Goal: Obtain resource: Obtain resource

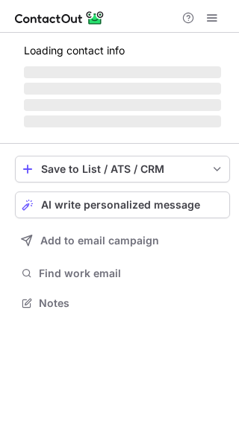
scroll to position [312, 239]
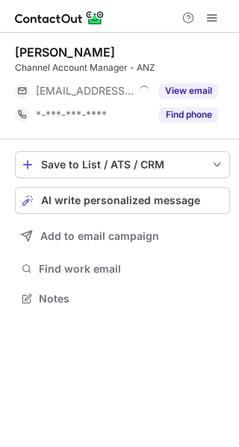
scroll to position [7, 7]
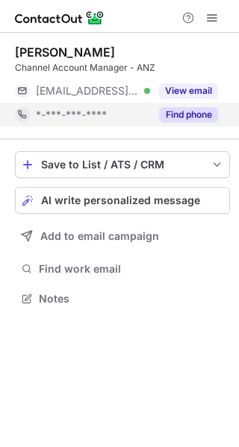
click at [168, 118] on button "Find phone" at bounding box center [188, 114] width 59 height 15
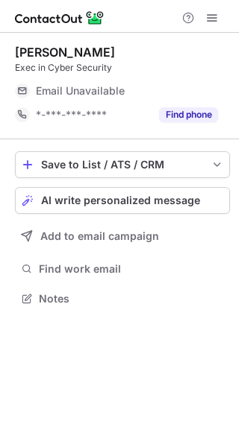
scroll to position [7, 7]
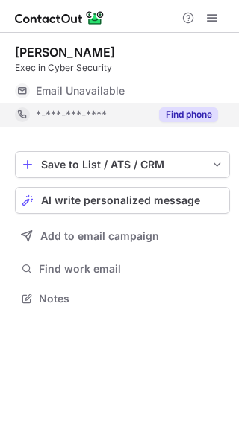
click at [168, 116] on button "Find phone" at bounding box center [188, 114] width 59 height 15
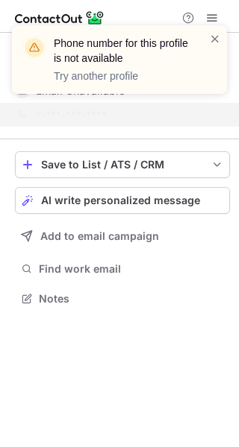
click at [202, 37] on div "Phone number for this profile is not available Try another profile" at bounding box center [129, 60] width 151 height 48
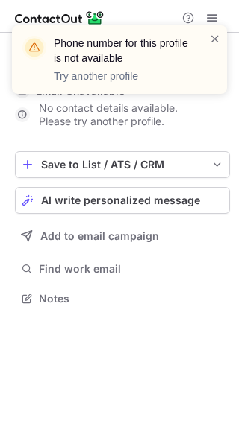
click at [208, 37] on div "Phone number for this profile is not available Try another profile" at bounding box center [113, 59] width 191 height 57
click at [217, 40] on span at bounding box center [215, 38] width 12 height 15
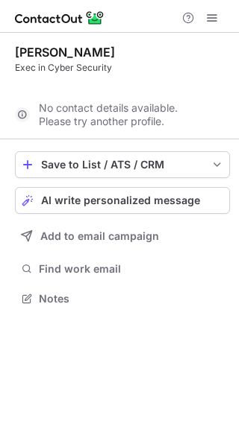
scroll to position [264, 239]
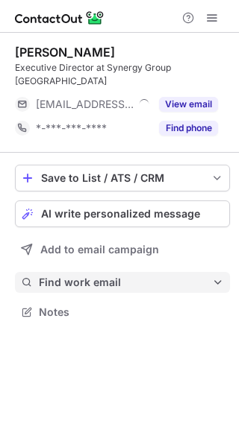
scroll to position [7, 7]
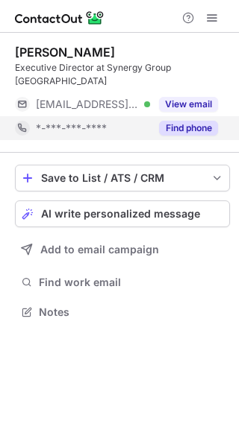
click at [166, 121] on button "Find phone" at bounding box center [188, 128] width 59 height 15
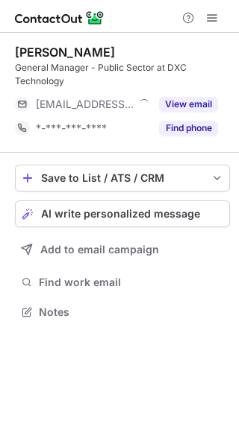
scroll to position [301, 239]
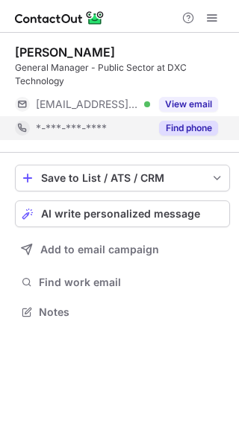
click at [180, 129] on button "Find phone" at bounding box center [188, 128] width 59 height 15
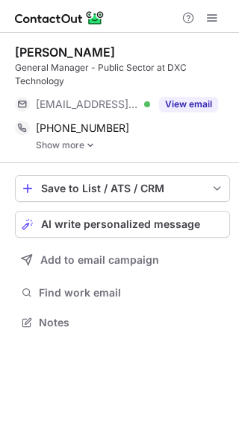
scroll to position [312, 239]
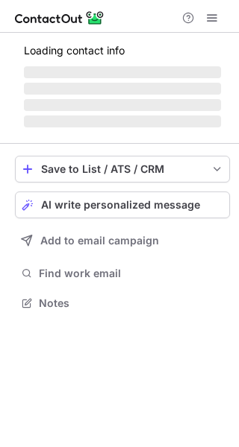
scroll to position [349, 239]
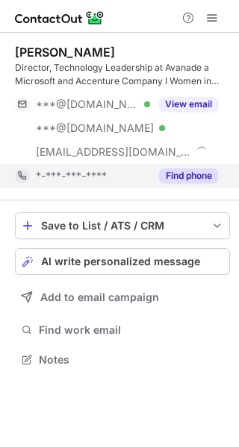
click at [175, 174] on button "Find phone" at bounding box center [188, 175] width 59 height 15
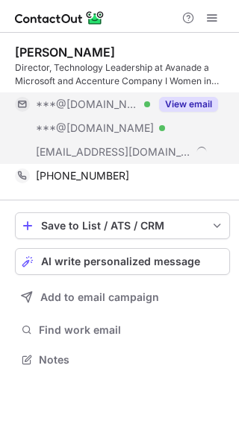
click at [171, 107] on button "View email" at bounding box center [188, 104] width 59 height 15
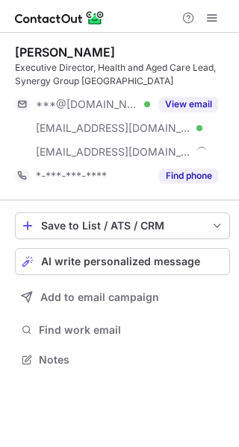
scroll to position [349, 239]
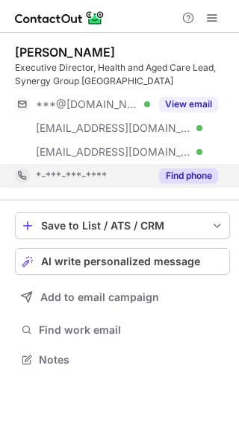
click at [183, 174] on button "Find phone" at bounding box center [188, 175] width 59 height 15
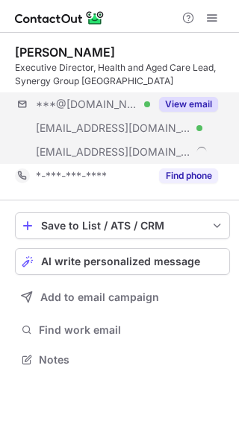
scroll to position [349, 239]
click at [187, 102] on button "View email" at bounding box center [188, 104] width 59 height 15
